Goal: Task Accomplishment & Management: Manage account settings

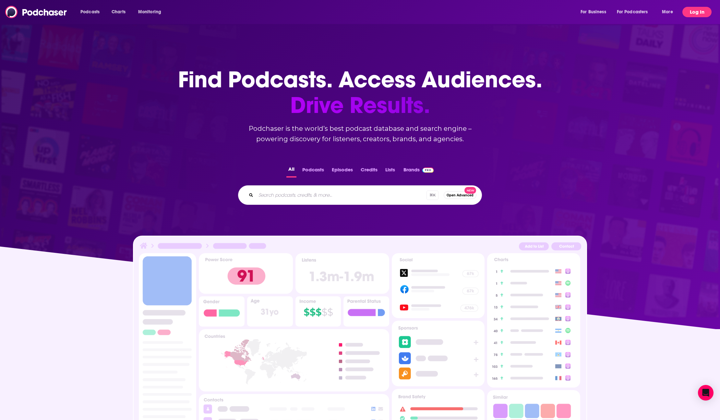
click at [705, 10] on button "Log In" at bounding box center [696, 12] width 29 height 10
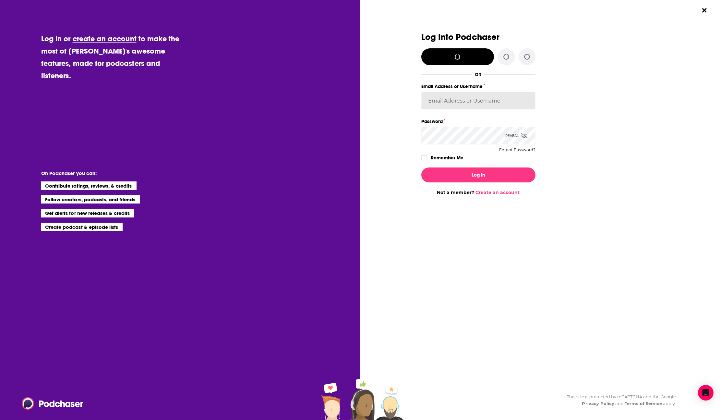
type input "leahdesign"
click at [467, 168] on button "Log In" at bounding box center [478, 174] width 114 height 15
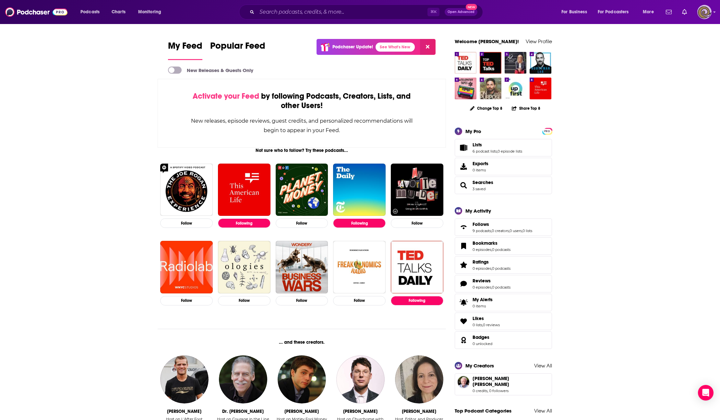
click at [715, 12] on icon "Show profile menu" at bounding box center [714, 12] width 2 height 1
click at [612, 65] on link "Lists" at bounding box center [618, 65] width 62 height 13
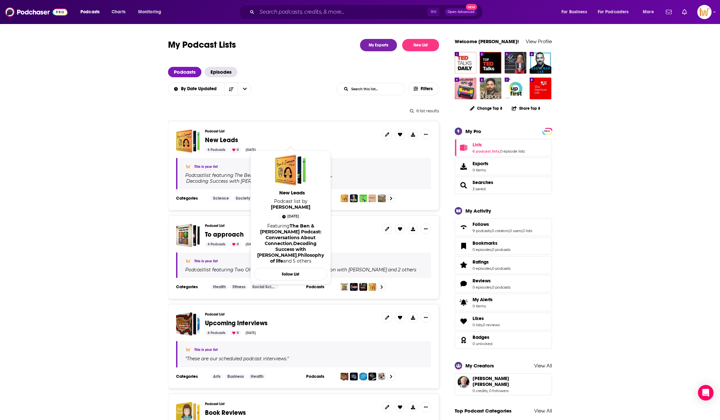
click at [226, 140] on span "New Leads" at bounding box center [221, 140] width 33 height 8
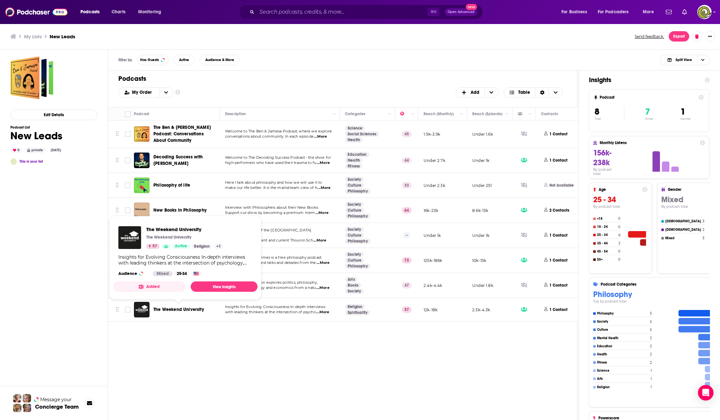
click at [180, 311] on span "The Weekend University" at bounding box center [178, 309] width 51 height 6
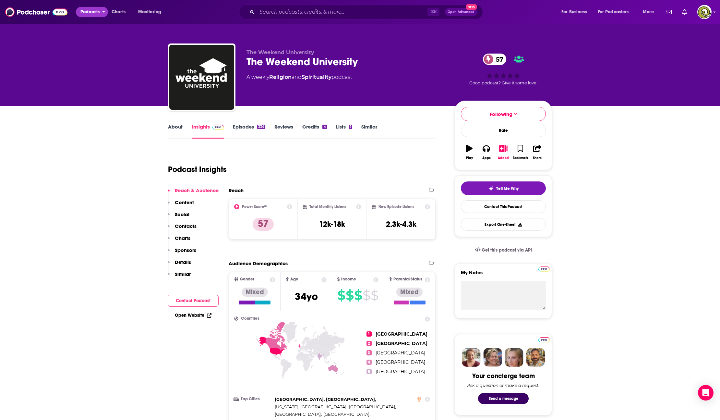
click at [89, 11] on span "Podcasts" at bounding box center [89, 11] width 19 height 9
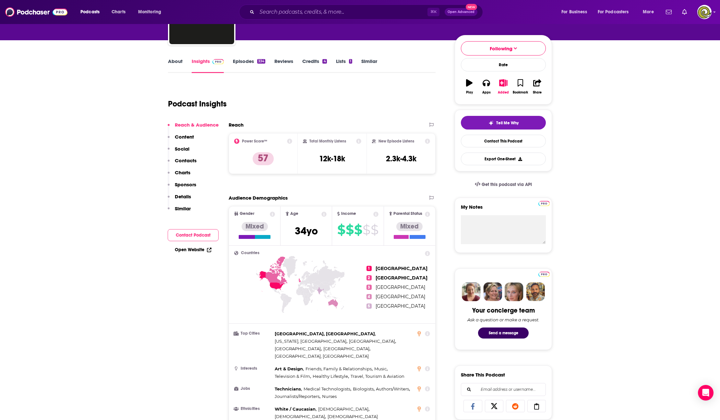
scroll to position [66, 0]
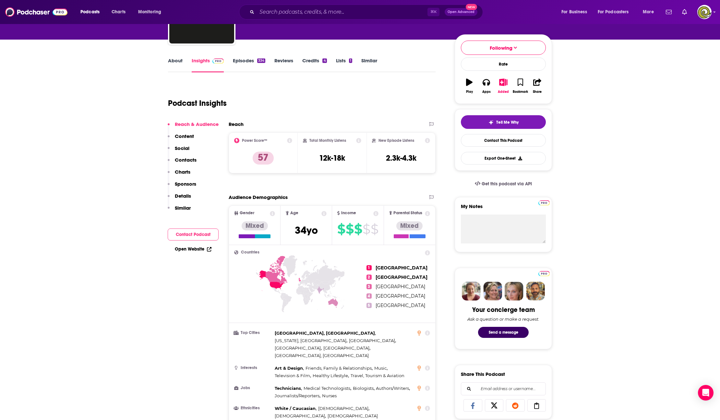
click at [375, 59] on link "Similar" at bounding box center [369, 64] width 16 height 15
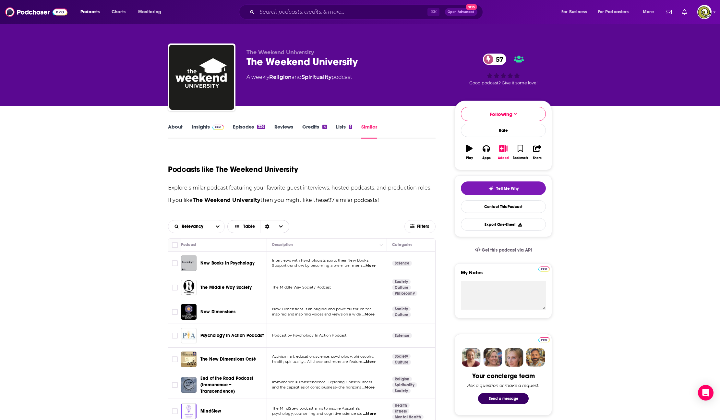
click at [282, 222] on span "Choose View" at bounding box center [281, 226] width 14 height 12
click at [429, 225] on span "Filters" at bounding box center [423, 226] width 13 height 5
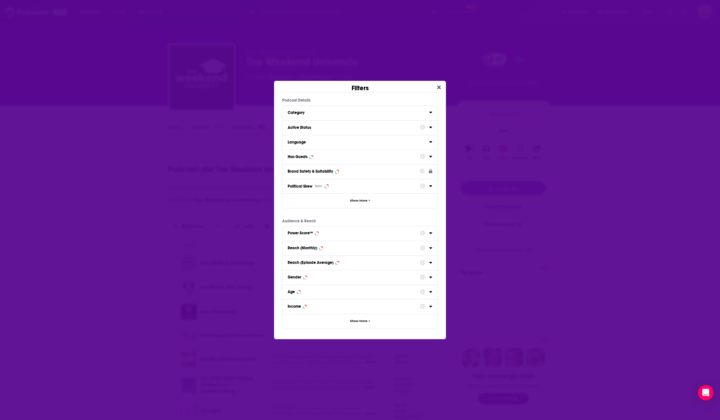
click at [431, 156] on icon "Dialog" at bounding box center [430, 157] width 3 height 2
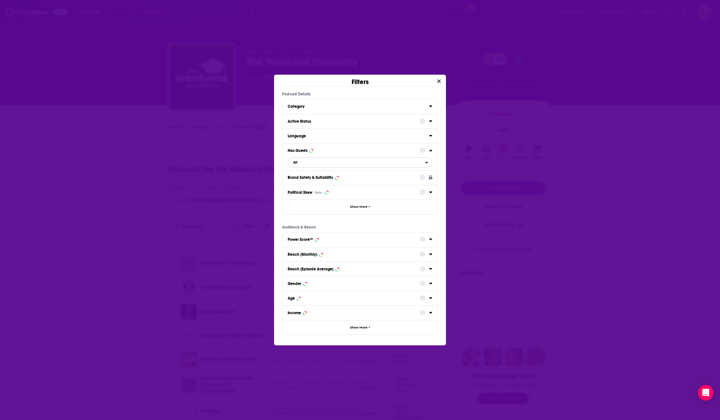
click at [402, 163] on span "All" at bounding box center [356, 162] width 137 height 8
click at [361, 193] on span "Has guests" at bounding box center [328, 195] width 75 height 4
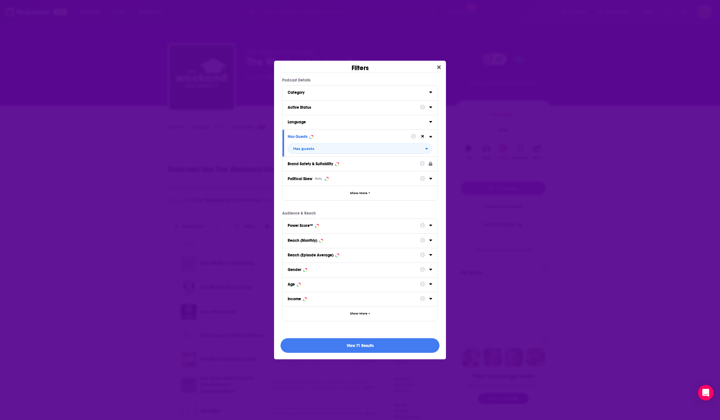
click at [431, 109] on icon "Dialog" at bounding box center [430, 106] width 3 height 5
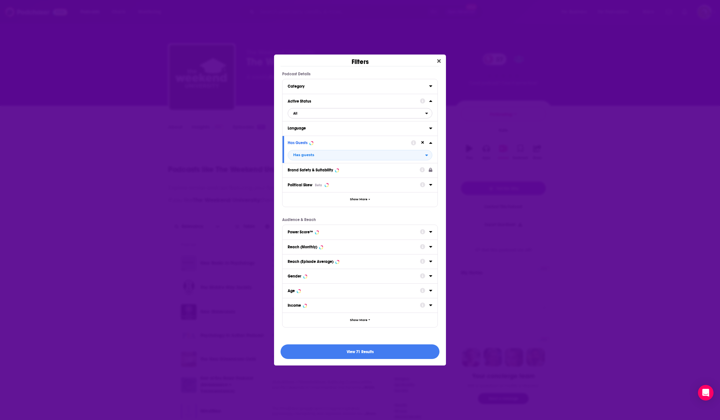
click at [396, 113] on span "All" at bounding box center [356, 113] width 137 height 8
click at [359, 135] on span "Active" at bounding box center [326, 135] width 71 height 4
click at [364, 350] on button "View 35 Results" at bounding box center [359, 351] width 159 height 15
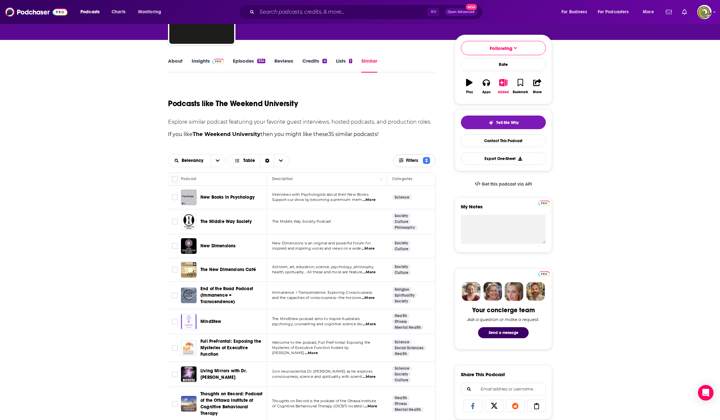
scroll to position [66, 0]
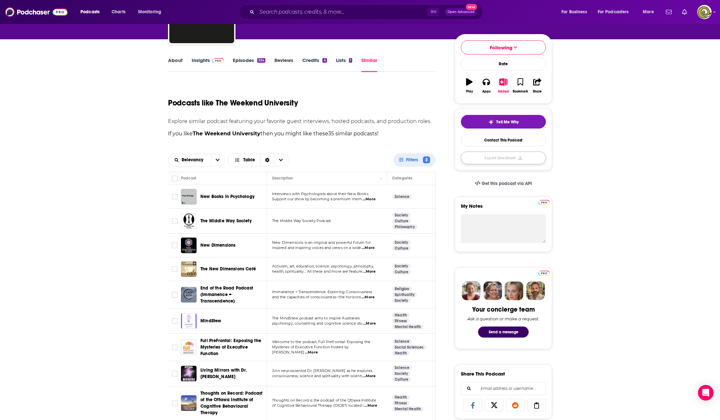
click at [516, 156] on button "Export One-Sheet" at bounding box center [503, 157] width 85 height 13
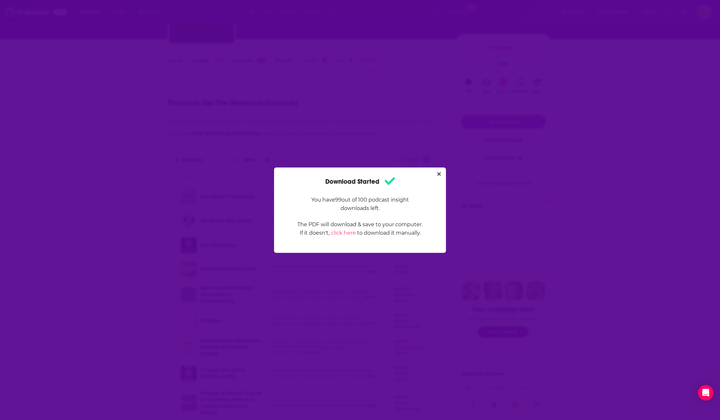
scroll to position [0, 0]
click at [439, 173] on icon "Close" at bounding box center [439, 174] width 4 height 4
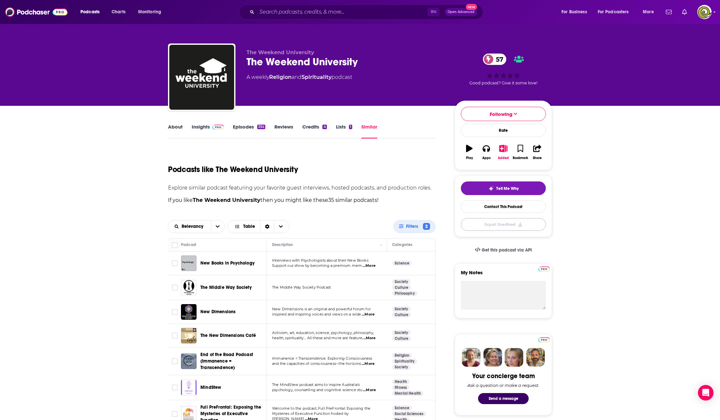
scroll to position [66, 0]
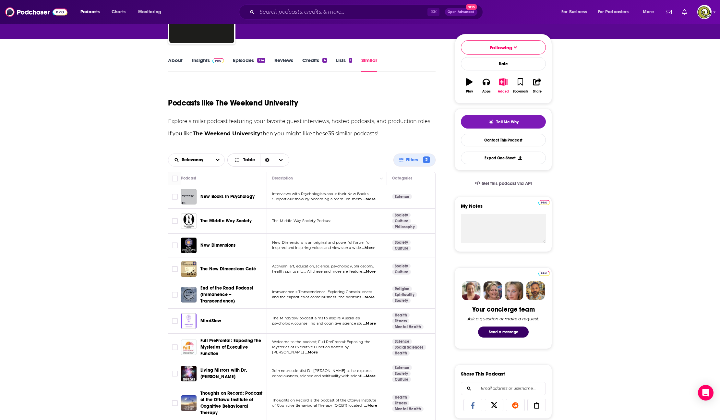
click at [277, 160] on span "Choose View" at bounding box center [281, 160] width 14 height 12
click at [298, 153] on div "Relevancy Table Table Gallery" at bounding box center [280, 159] width 225 height 13
click at [265, 160] on icon "Sort Direction" at bounding box center [267, 160] width 4 height 5
click at [215, 162] on button "open menu" at bounding box center [218, 160] width 14 height 12
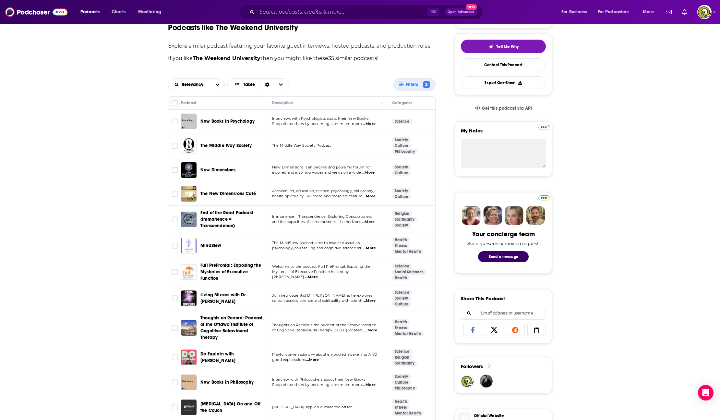
scroll to position [0, 0]
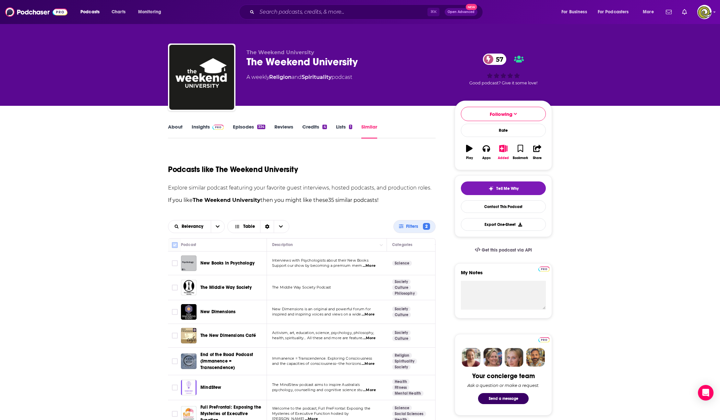
click at [175, 244] on input "Toggle select all" at bounding box center [175, 245] width 6 height 6
checkbox input "true"
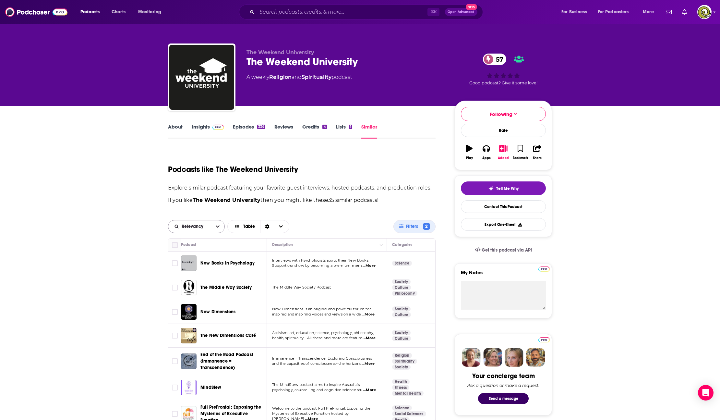
checkbox input "true"
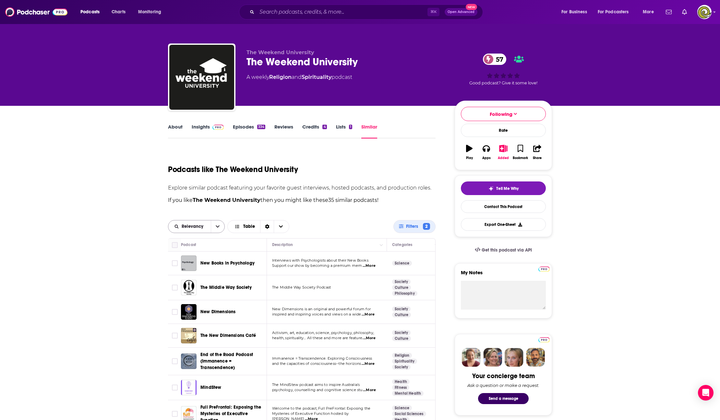
checkbox input "true"
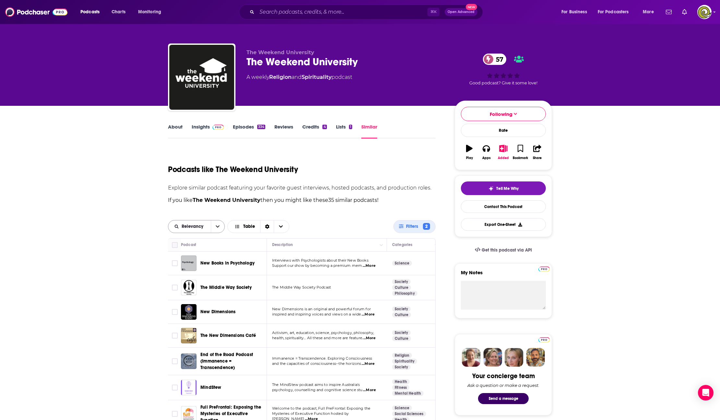
checkbox input "true"
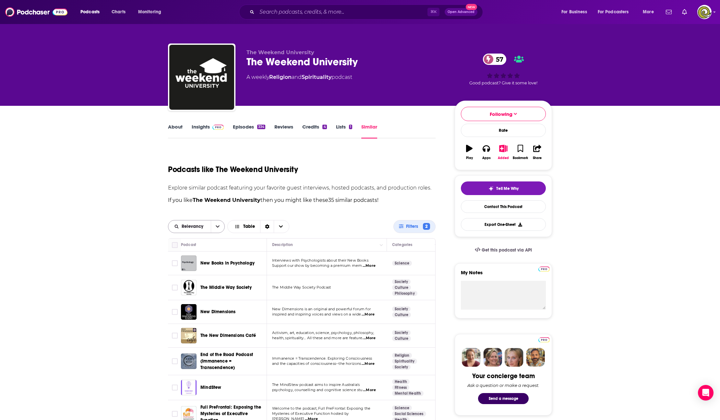
checkbox input "true"
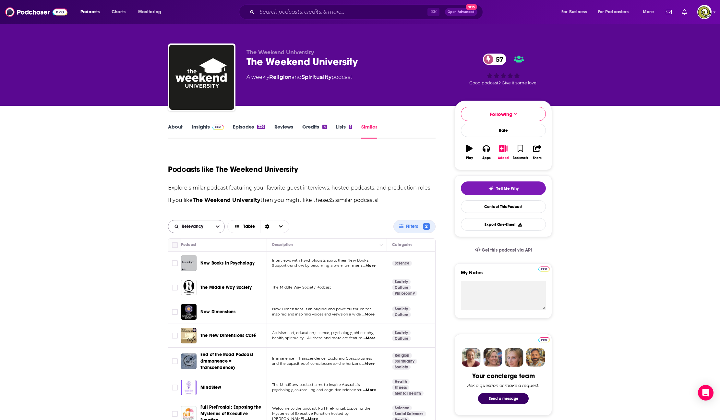
checkbox input "true"
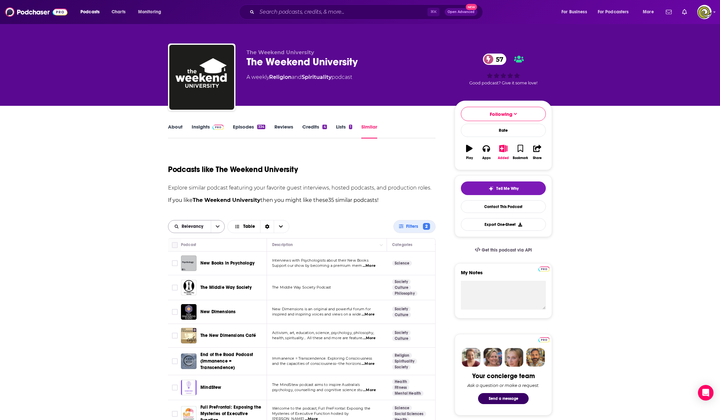
checkbox input "true"
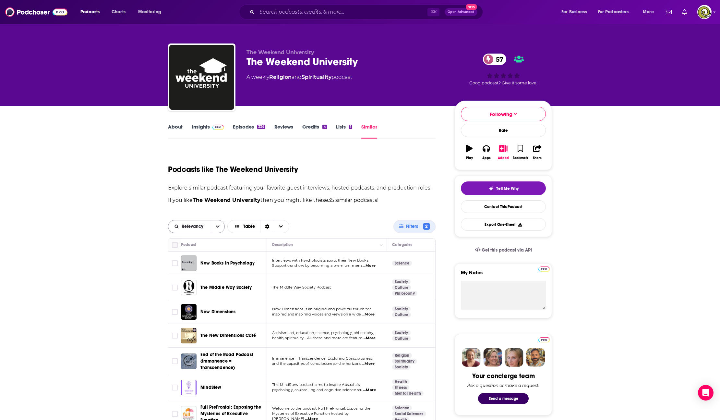
checkbox input "true"
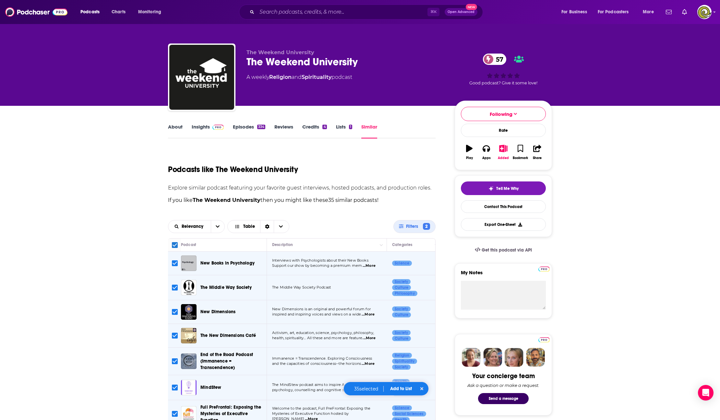
click at [403, 389] on button "Add to List" at bounding box center [401, 388] width 32 height 6
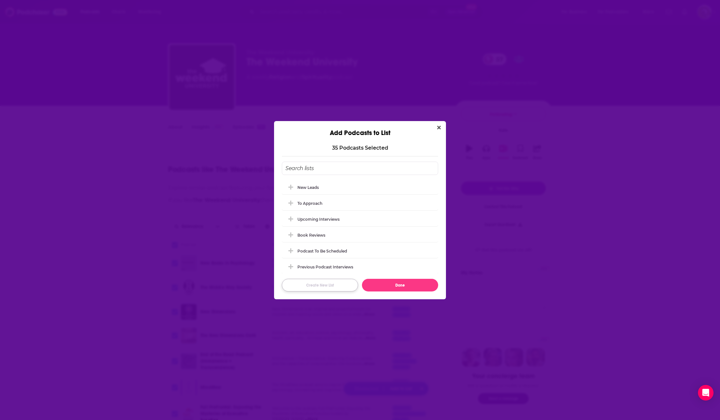
click at [326, 282] on button "Create New List" at bounding box center [320, 284] width 76 height 13
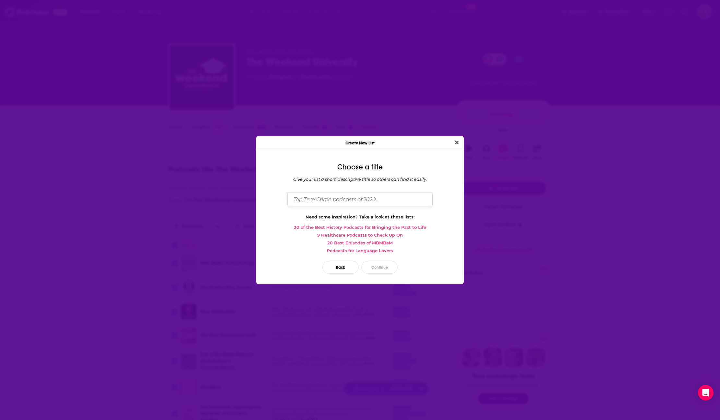
click at [318, 205] on input "Dialog" at bounding box center [359, 199] width 145 height 14
type input "Like Weekend University"
click at [383, 266] on button "Continue" at bounding box center [379, 267] width 36 height 13
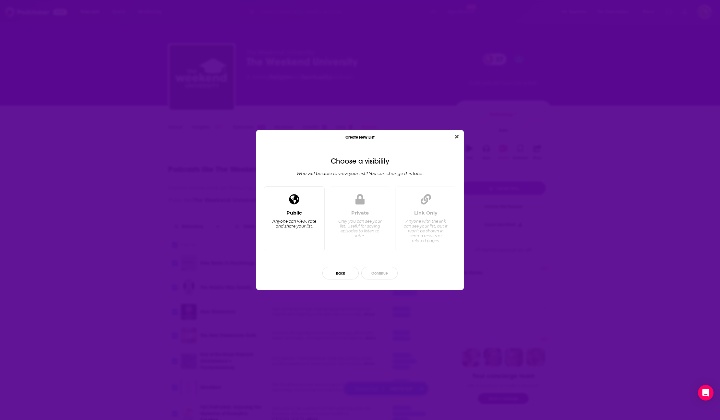
click at [290, 204] on span "Dialog" at bounding box center [294, 199] width 10 height 13
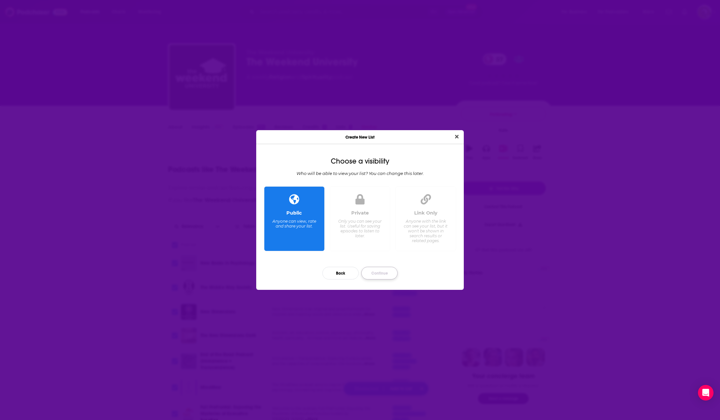
click at [379, 269] on button "Continue" at bounding box center [379, 272] width 36 height 13
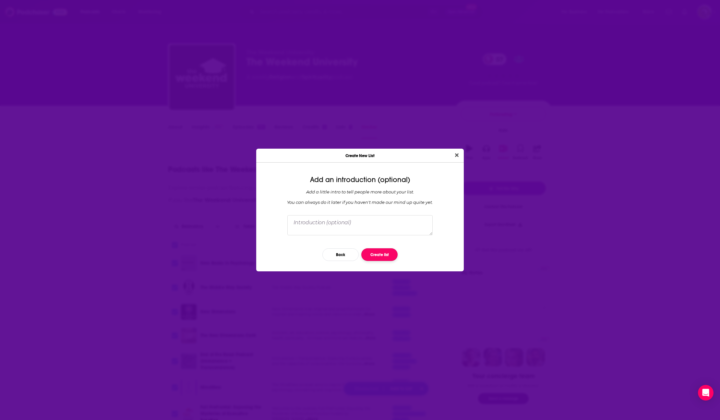
click at [386, 254] on button "Create list" at bounding box center [379, 254] width 36 height 13
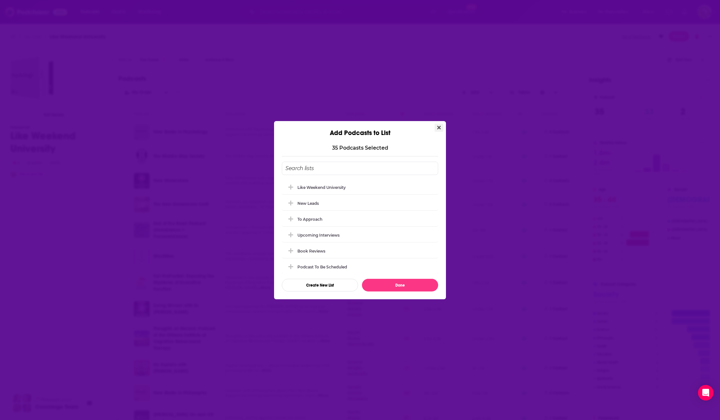
click at [440, 128] on icon "Close" at bounding box center [439, 127] width 4 height 4
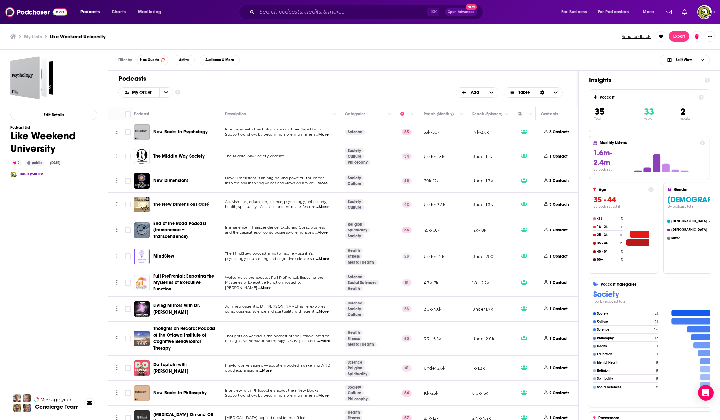
click at [716, 14] on div "Podcasts Charts Monitoring ⌘ K Open Advanced New For Business For Podcasters Mo…" at bounding box center [360, 12] width 720 height 24
click at [714, 12] on icon "Show profile menu" at bounding box center [714, 12] width 2 height 1
click at [331, 80] on h1 "Podcasts" at bounding box center [340, 79] width 444 height 8
click at [712, 36] on button "Show More Button" at bounding box center [709, 36] width 10 height 10
click at [683, 100] on button "Share" at bounding box center [687, 100] width 62 height 12
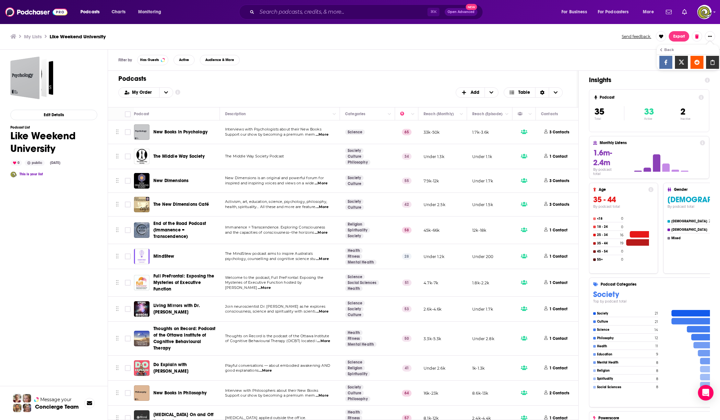
click at [715, 61] on icon "Show additional menu" at bounding box center [712, 62] width 13 height 5
click at [557, 133] on p "3 Contacts" at bounding box center [559, 132] width 20 height 6
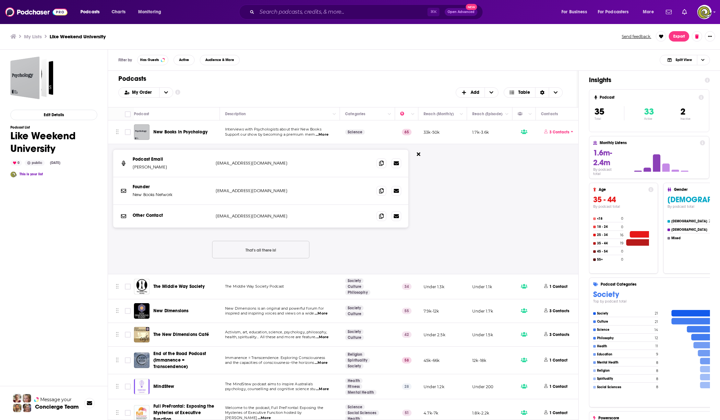
scroll to position [0, 0]
